Goal: Task Accomplishment & Management: Complete application form

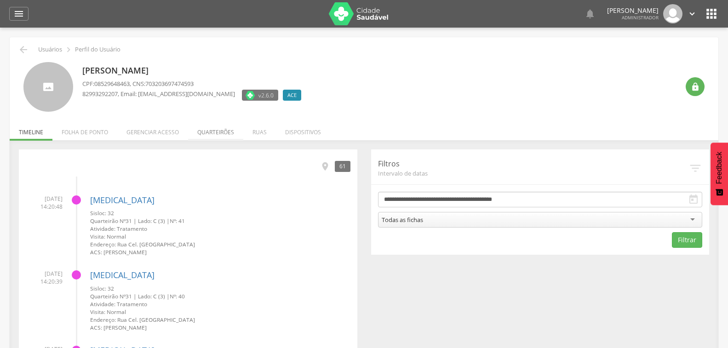
click at [212, 134] on li "Quarteirões" at bounding box center [215, 130] width 55 height 22
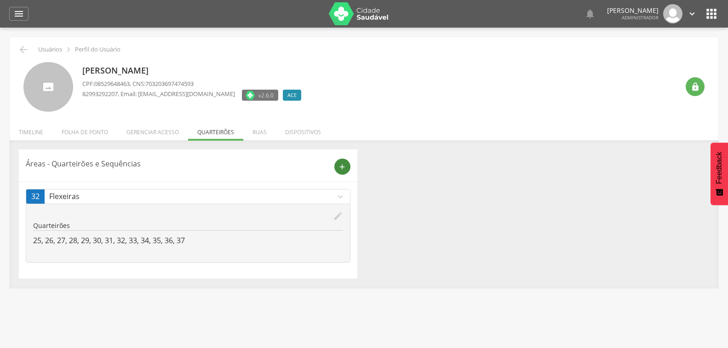
click at [342, 169] on icon "add" at bounding box center [342, 167] width 8 height 8
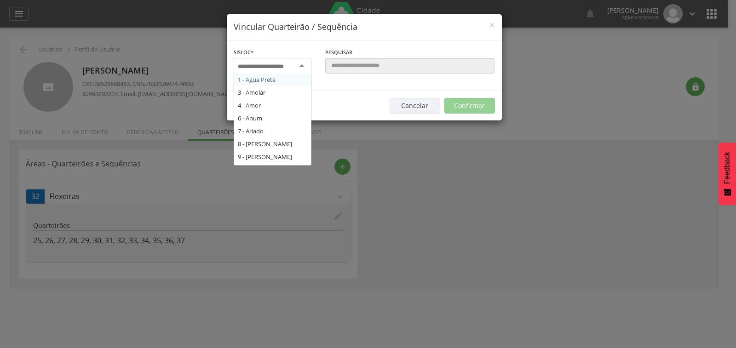
click at [294, 66] on input "select-one" at bounding box center [267, 67] width 58 height 8
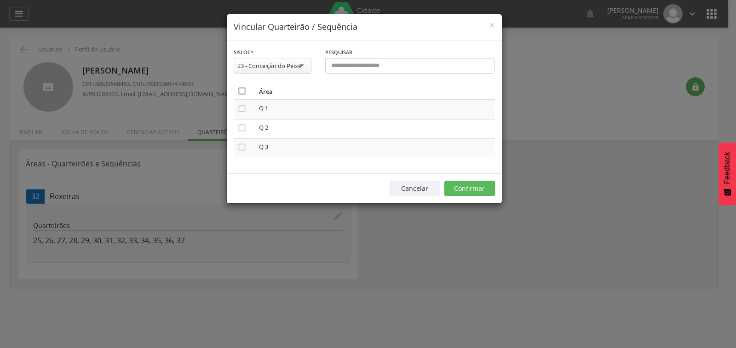
click at [240, 92] on icon "" at bounding box center [241, 90] width 9 height 9
click at [462, 189] on button "Confirmar" at bounding box center [469, 189] width 51 height 16
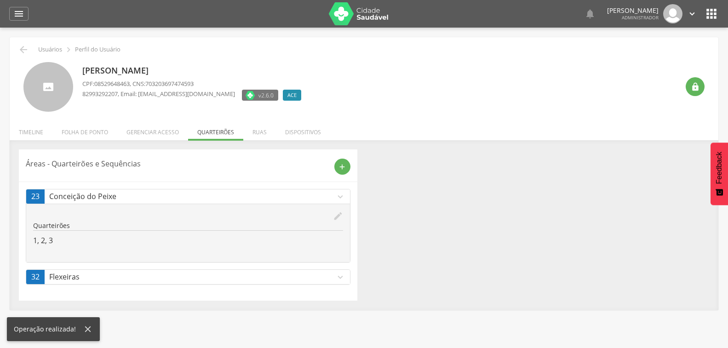
click at [333, 219] on icon "edit" at bounding box center [338, 216] width 10 height 10
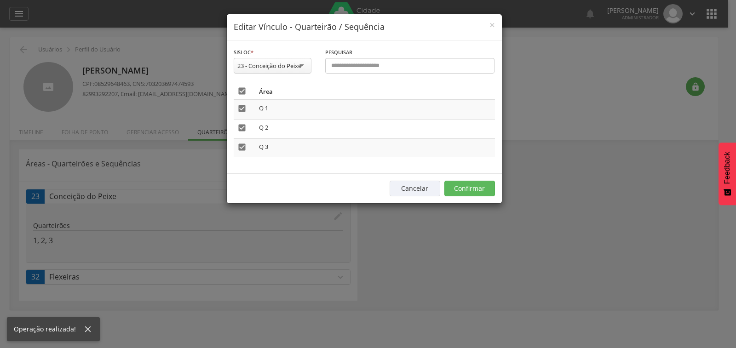
click at [298, 67] on div "23 - Conceição do Peixe" at bounding box center [269, 66] width 64 height 8
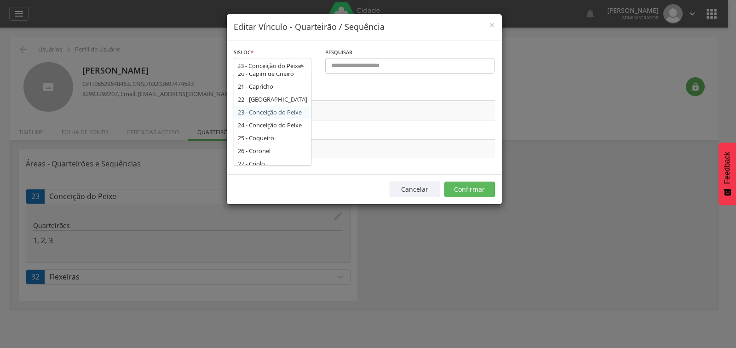
scroll to position [209, 0]
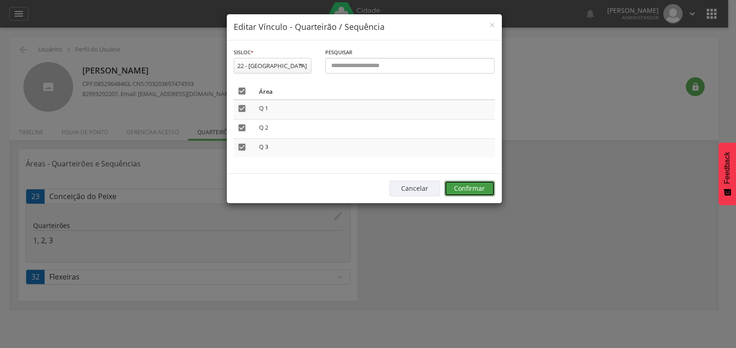
click at [463, 189] on button "Confirmar" at bounding box center [469, 189] width 51 height 16
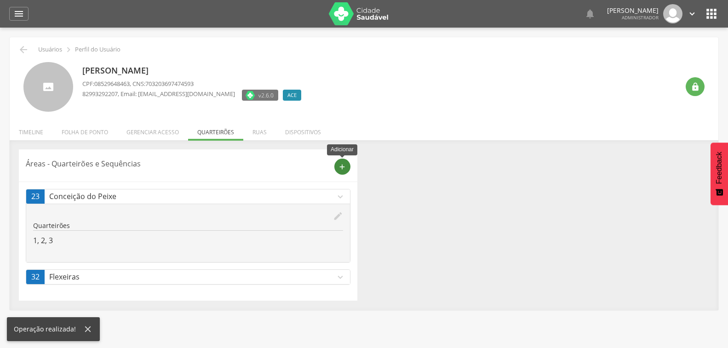
click at [340, 165] on icon "add" at bounding box center [342, 167] width 8 height 8
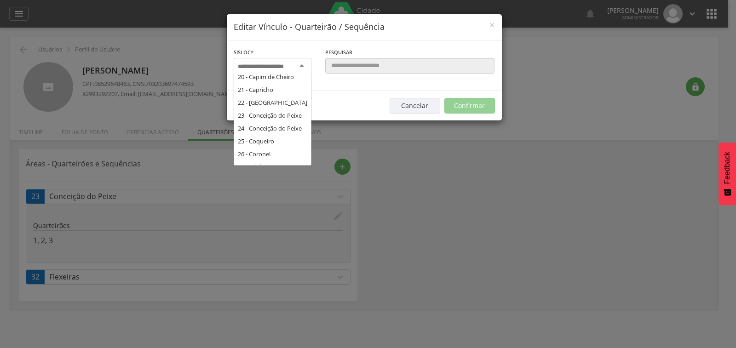
click at [287, 63] on input "select-one" at bounding box center [267, 67] width 58 height 8
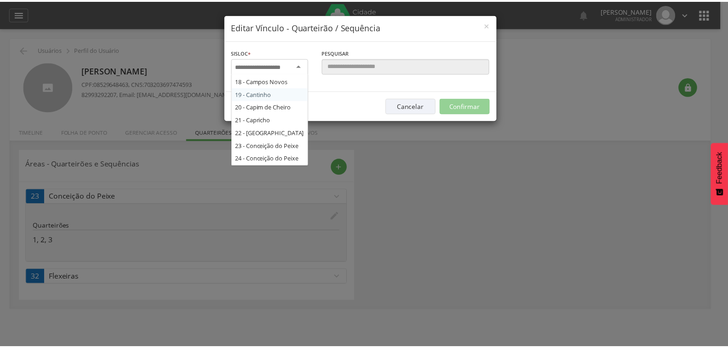
scroll to position [179, 0]
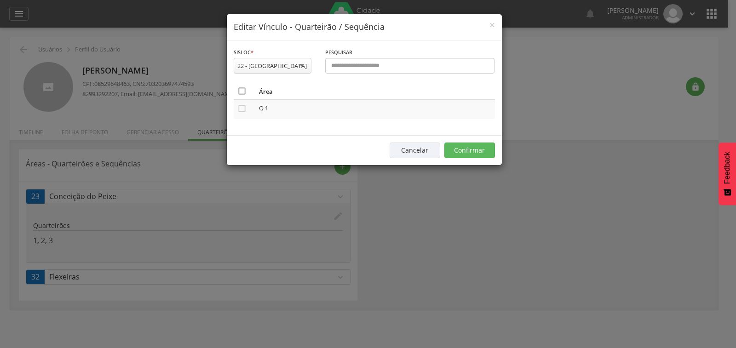
click at [240, 91] on icon "" at bounding box center [241, 90] width 9 height 9
click at [475, 153] on button "Confirmar" at bounding box center [469, 151] width 51 height 16
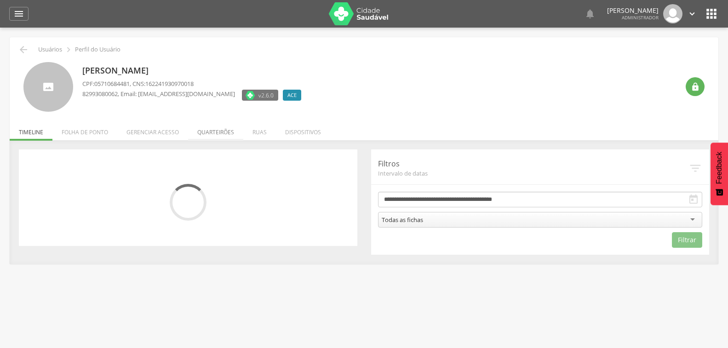
click at [210, 131] on li "Quarteirões" at bounding box center [215, 130] width 55 height 22
